Goal: Register for event/course

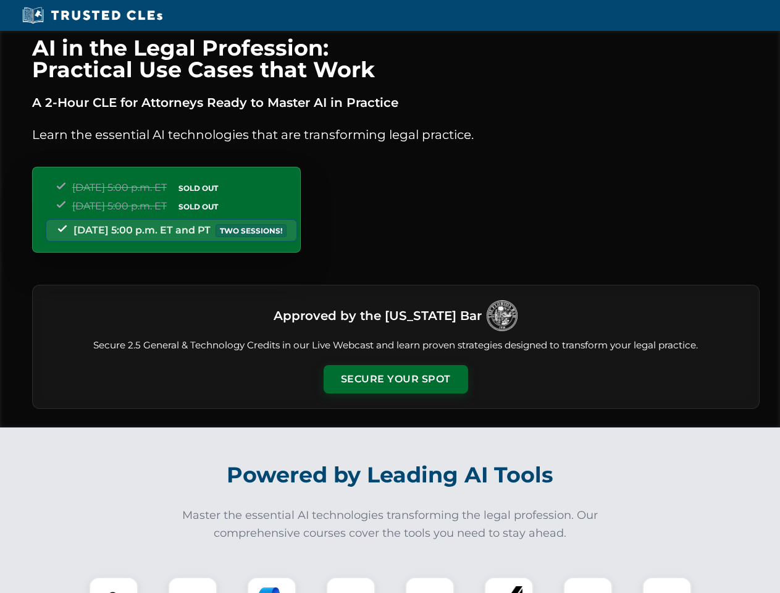
click at [395, 379] on button "Secure Your Spot" at bounding box center [396, 379] width 145 height 28
click at [114, 585] on img at bounding box center [114, 602] width 36 height 36
click at [193, 585] on div at bounding box center [192, 601] width 49 height 49
